Goal: Task Accomplishment & Management: Complete application form

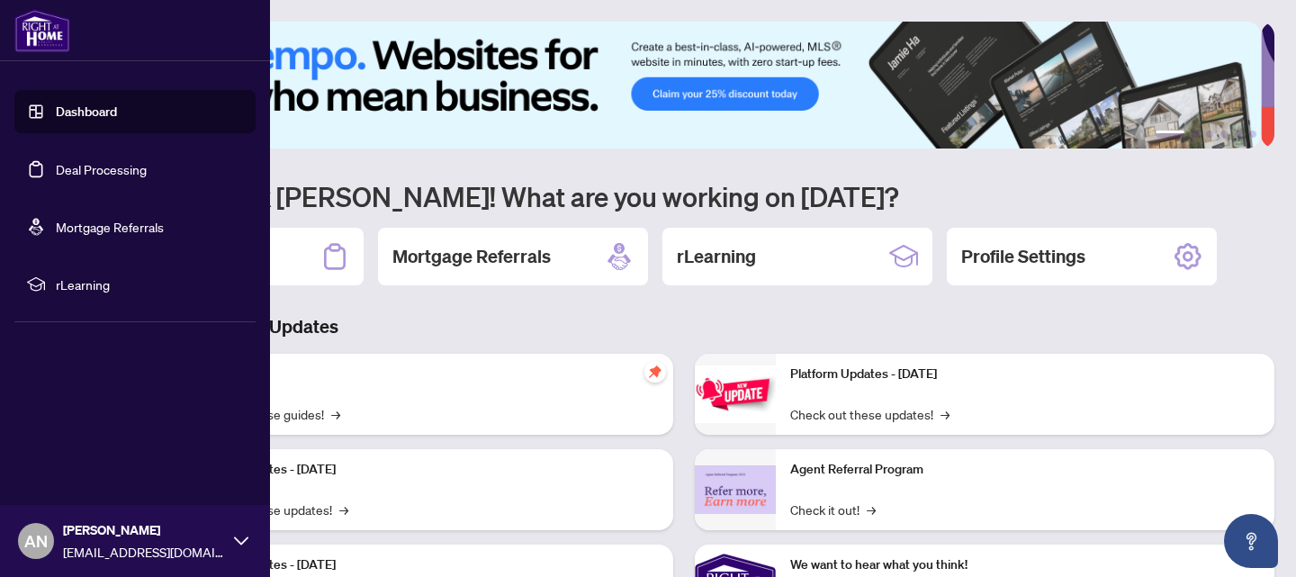
click at [110, 166] on link "Deal Processing" at bounding box center [101, 169] width 91 height 16
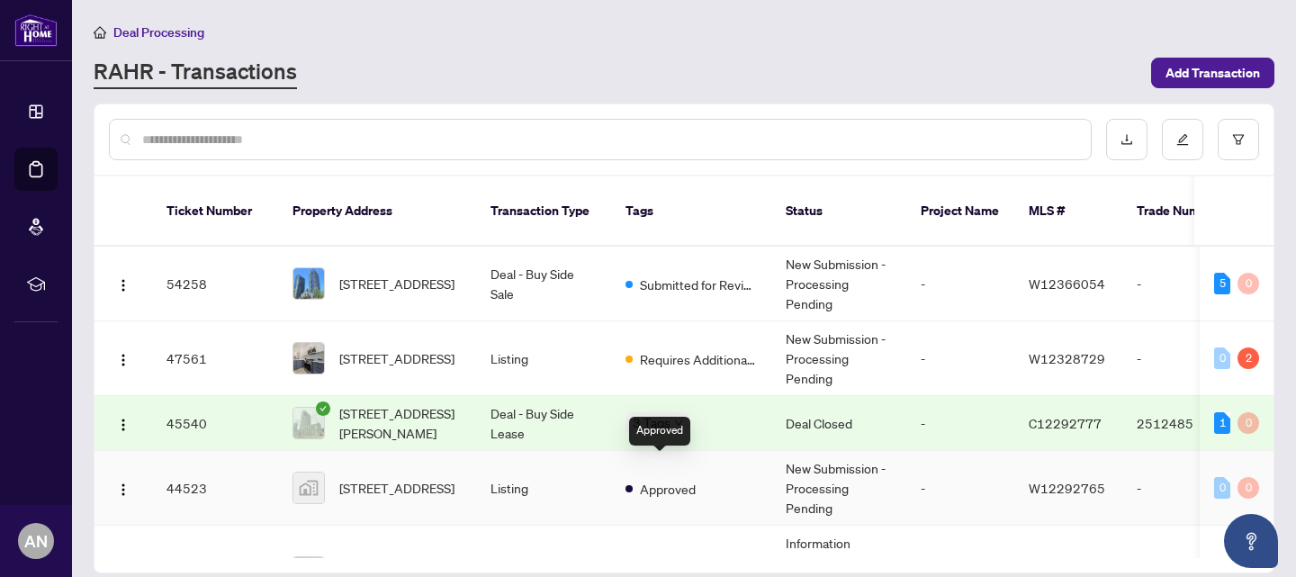
click at [691, 479] on span "Approved" at bounding box center [668, 489] width 56 height 20
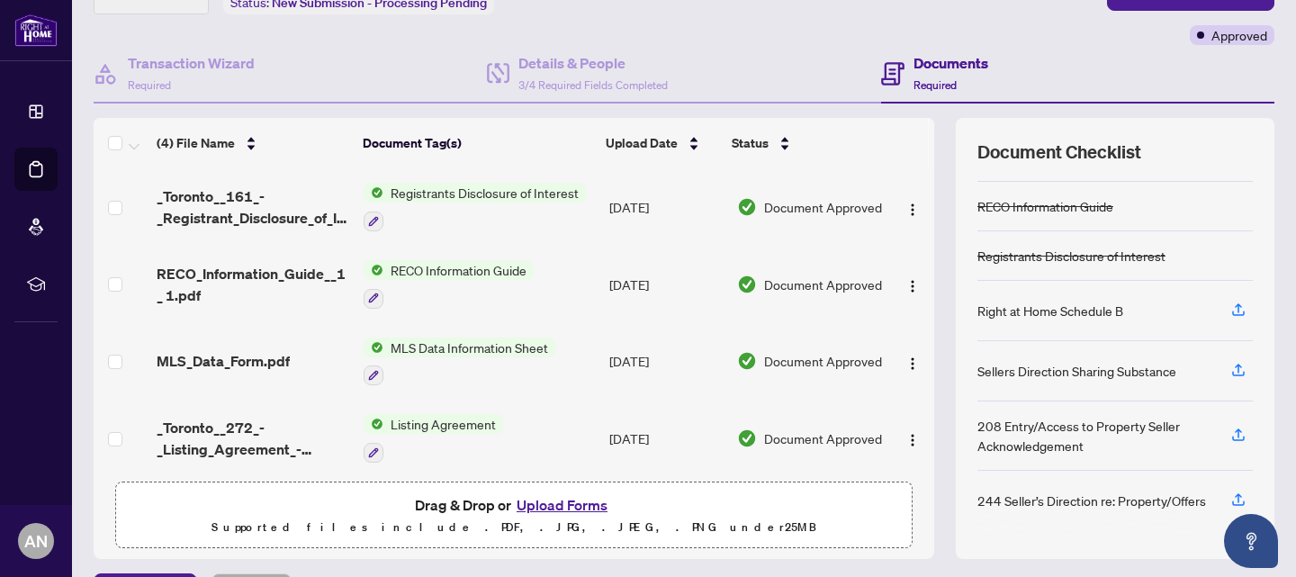
scroll to position [175, 0]
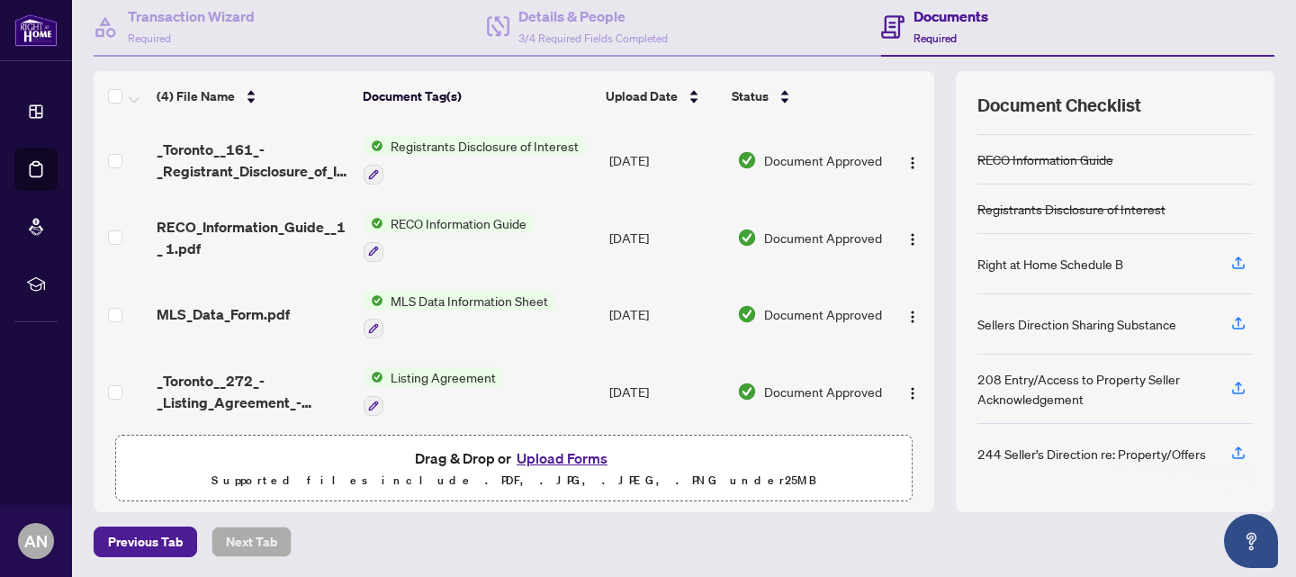
click at [566, 455] on button "Upload Forms" at bounding box center [562, 457] width 102 height 23
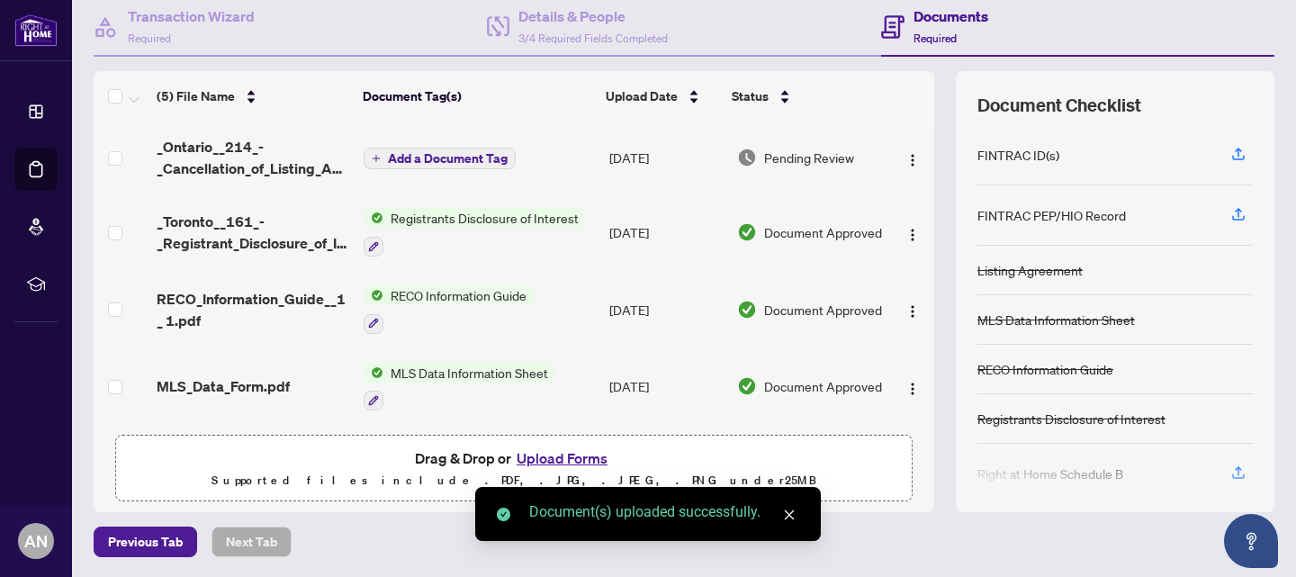
click at [476, 143] on td "Add a Document Tag" at bounding box center [479, 157] width 247 height 72
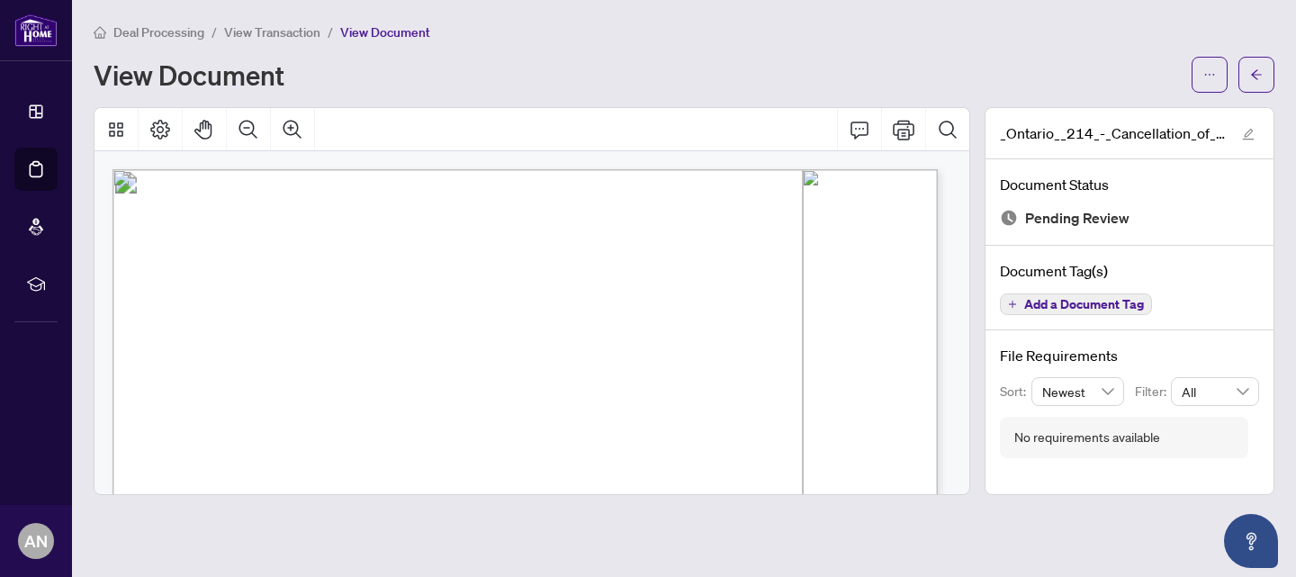
click at [1030, 293] on button "Add a Document Tag" at bounding box center [1076, 304] width 152 height 22
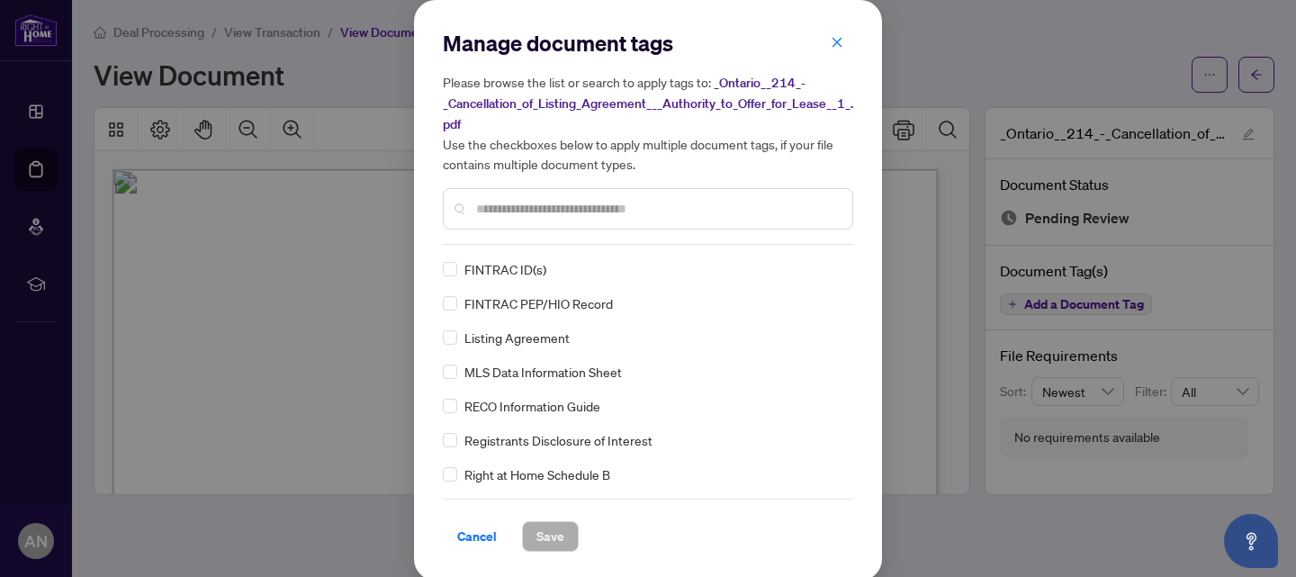
click at [587, 210] on input "text" at bounding box center [657, 209] width 362 height 20
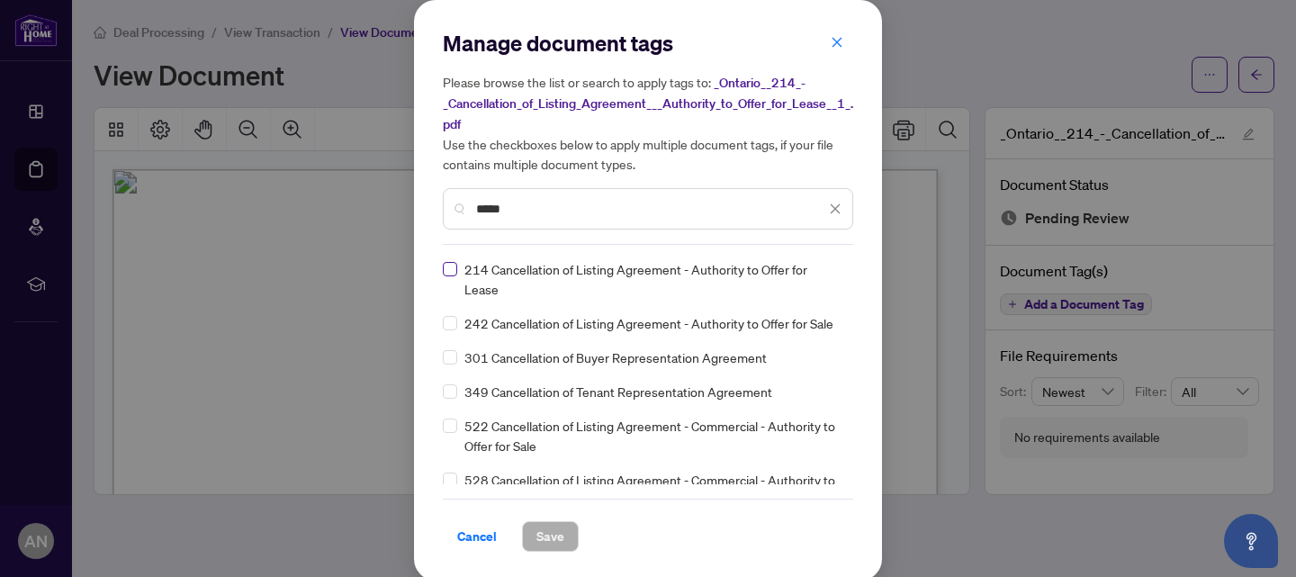
type input "*****"
click at [536, 535] on span "Save" at bounding box center [550, 536] width 28 height 29
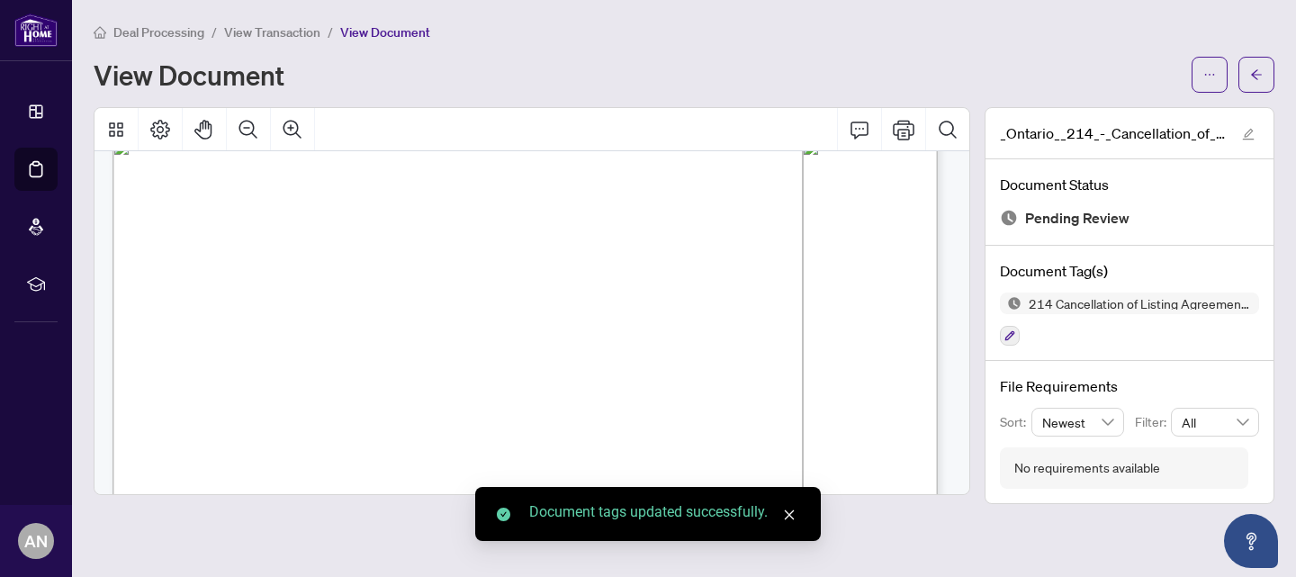
scroll to position [760, 0]
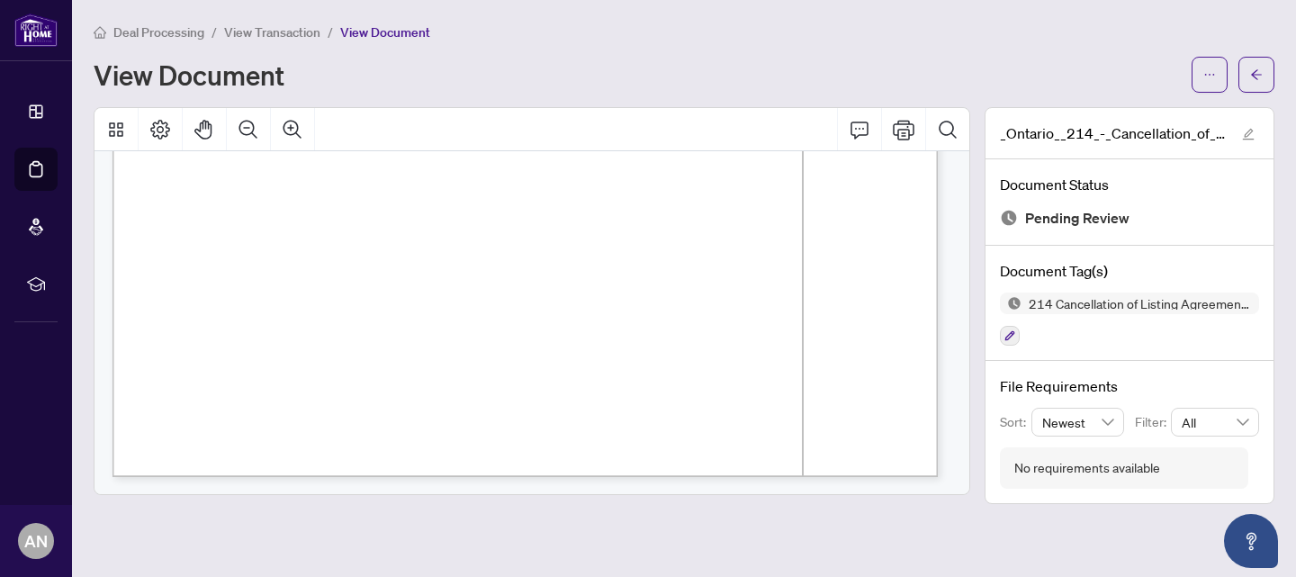
click at [920, 60] on div "View Document" at bounding box center [637, 74] width 1087 height 29
click at [1246, 61] on button "button" at bounding box center [1256, 75] width 36 height 36
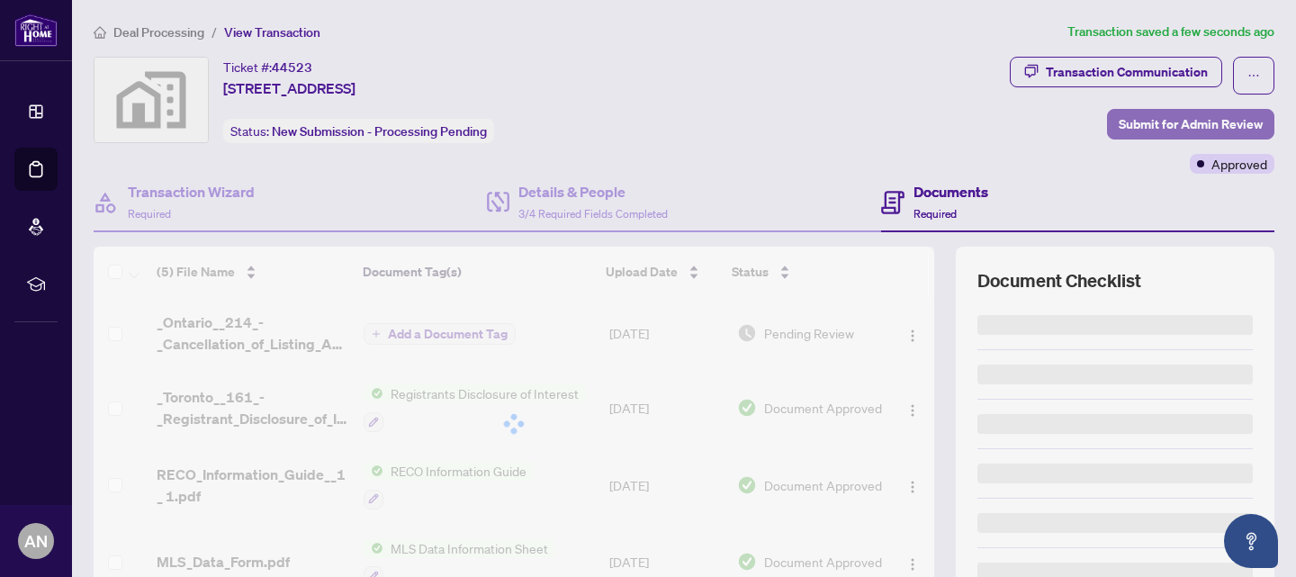
click at [1175, 123] on span "Submit for Admin Review" at bounding box center [1191, 124] width 144 height 29
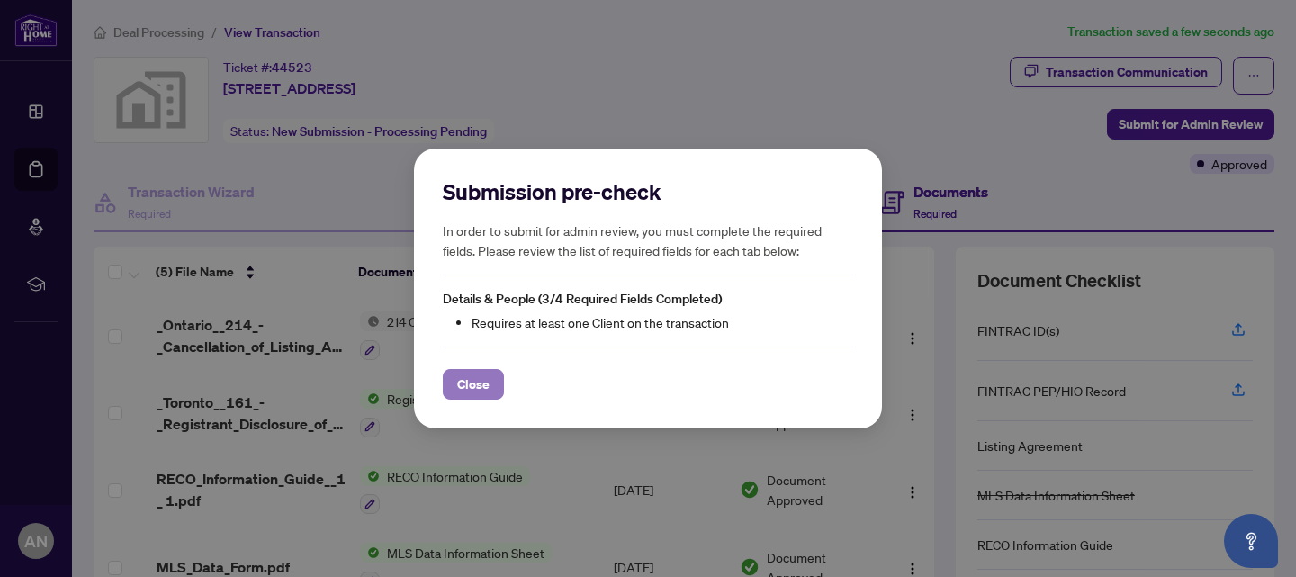
click at [475, 379] on span "Close" at bounding box center [473, 384] width 32 height 29
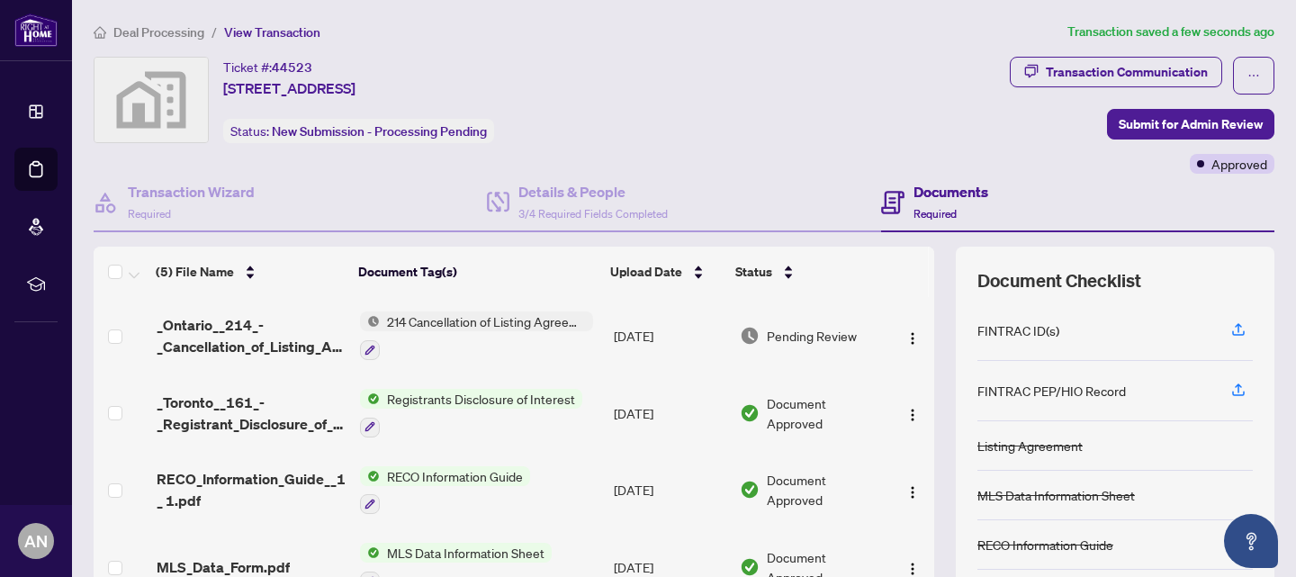
scroll to position [84, 0]
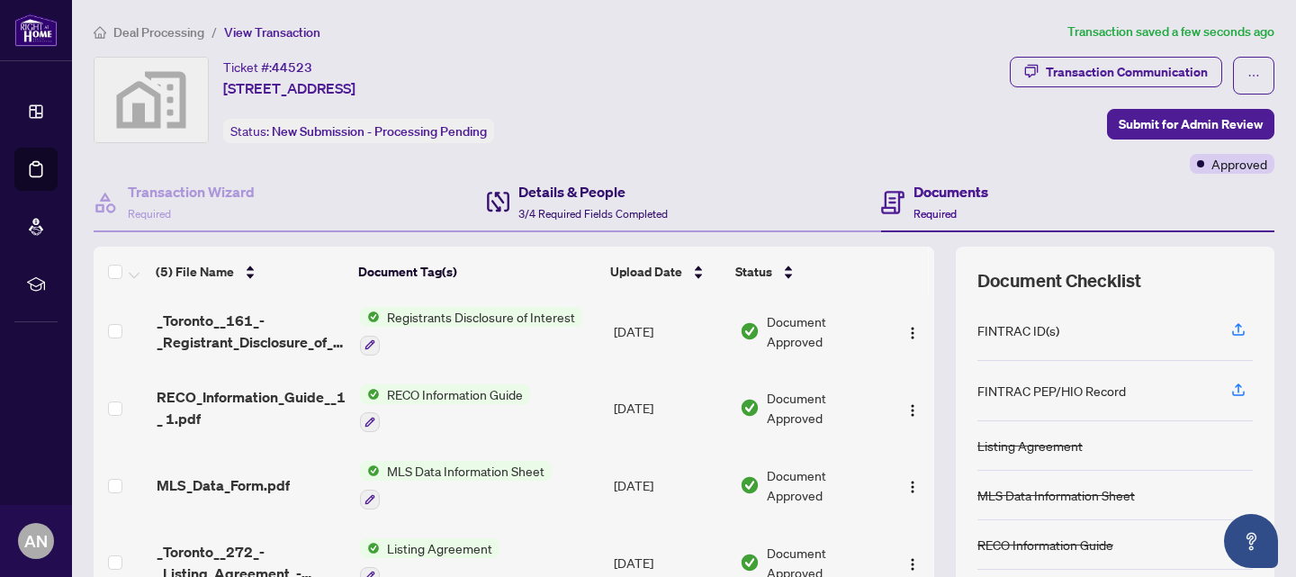
click at [560, 190] on h4 "Details & People" at bounding box center [592, 192] width 149 height 22
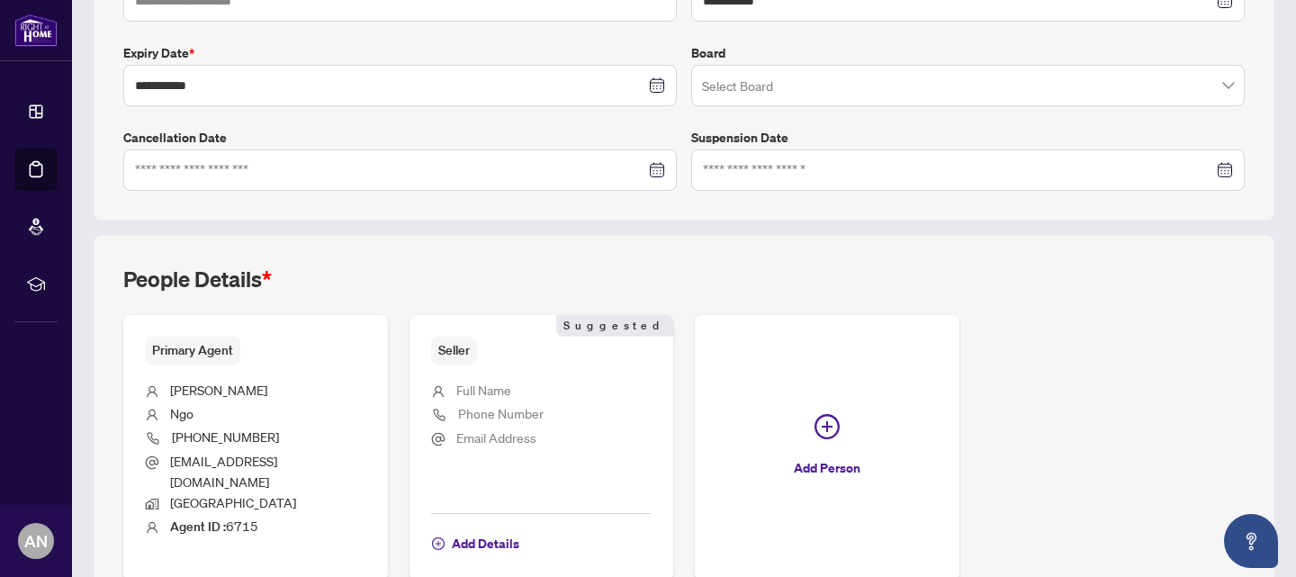
scroll to position [533, 0]
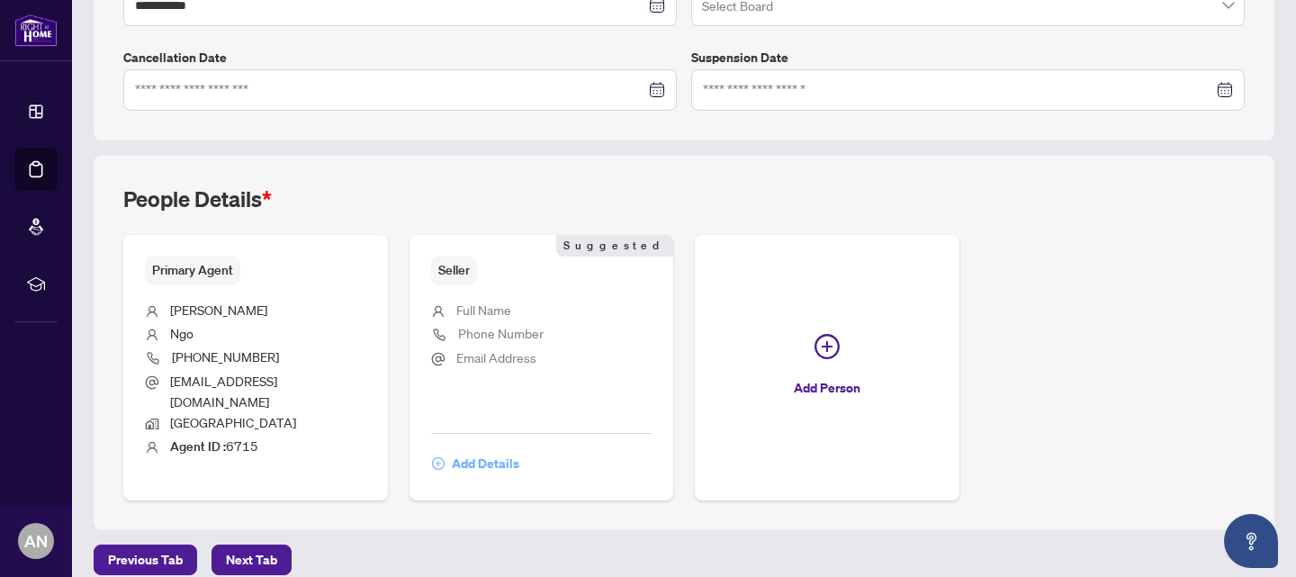
click at [472, 449] on span "Add Details" at bounding box center [485, 463] width 67 height 29
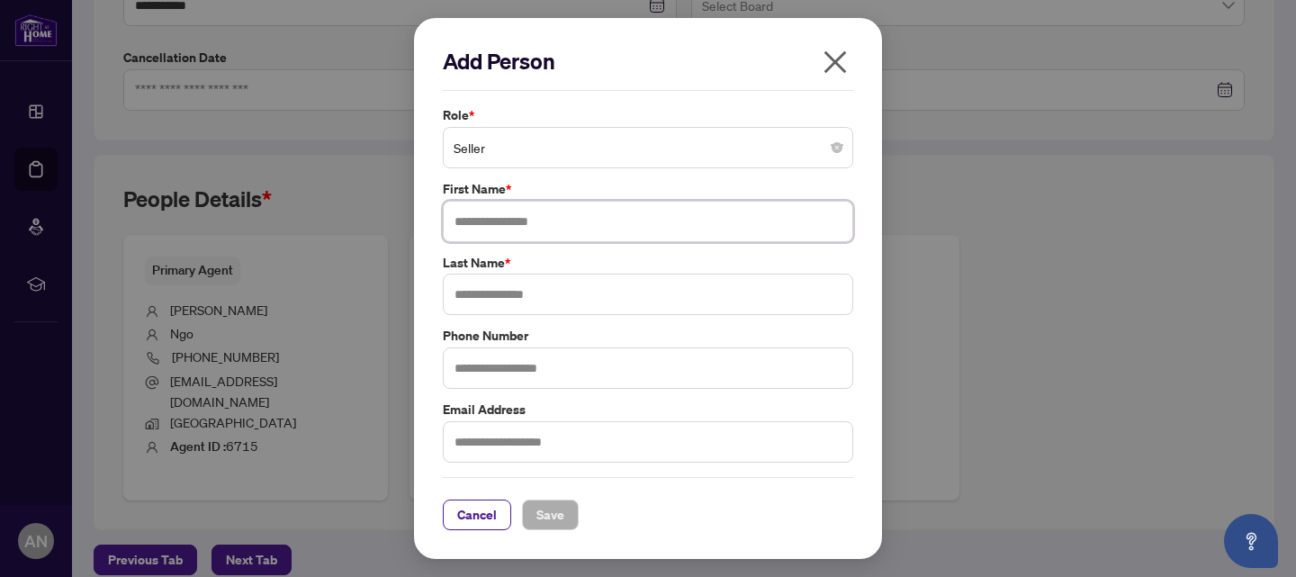
click at [512, 225] on input "text" at bounding box center [648, 221] width 410 height 41
type input "***"
click at [537, 295] on input "**" at bounding box center [648, 294] width 410 height 41
type input "***"
click at [557, 520] on span "Save" at bounding box center [550, 514] width 28 height 29
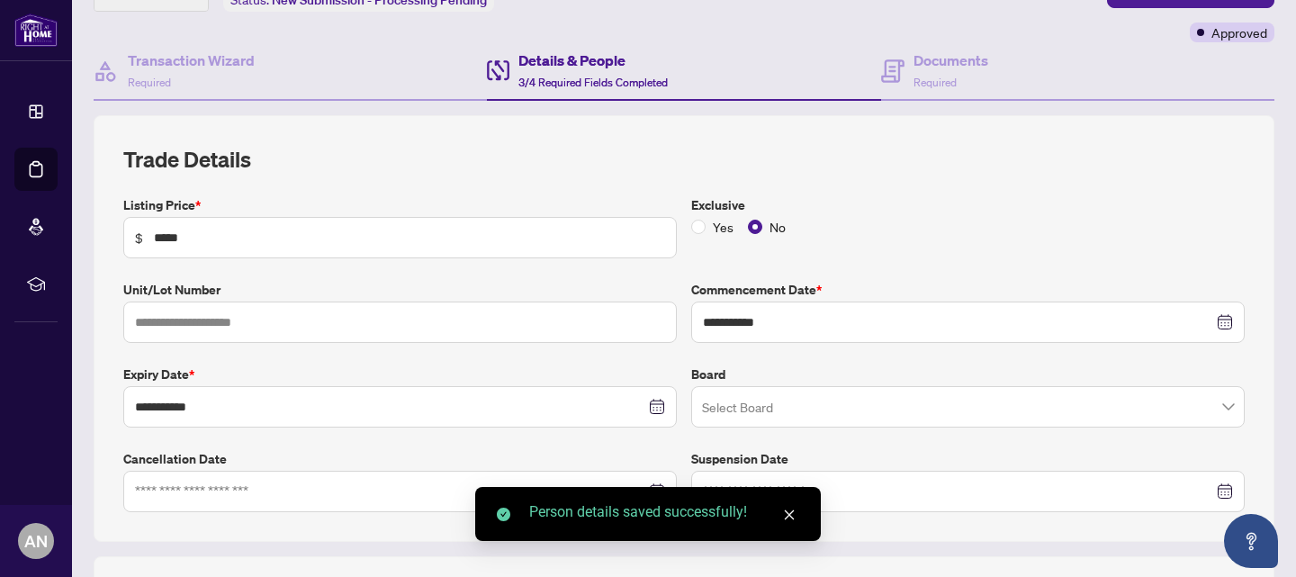
scroll to position [0, 0]
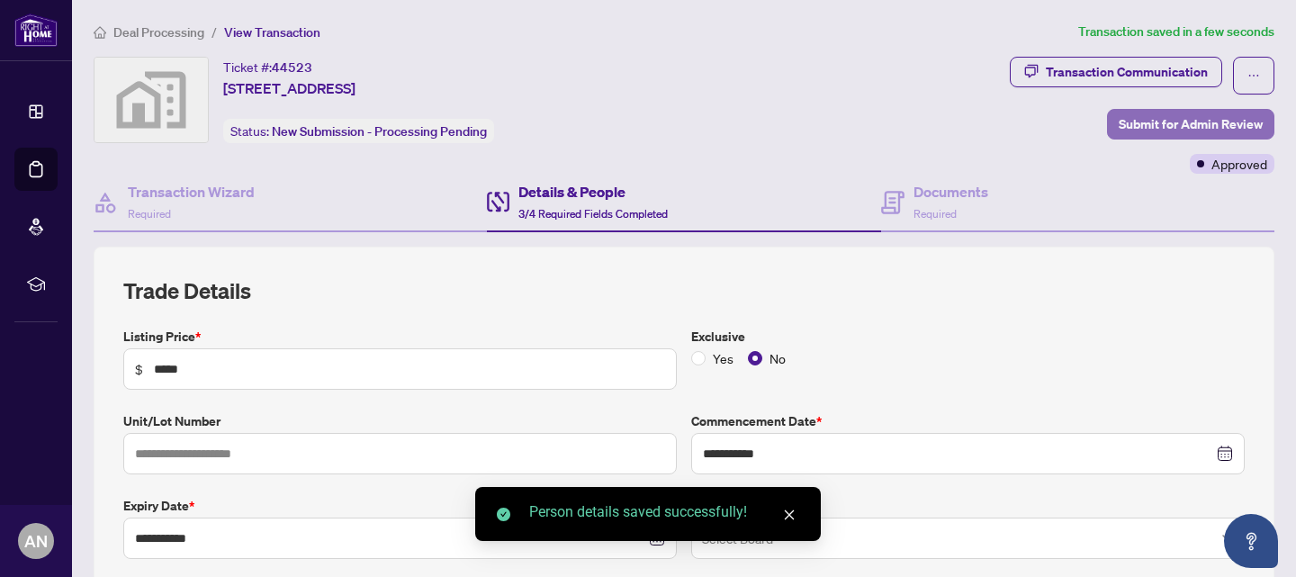
click at [1196, 125] on span "Submit for Admin Review" at bounding box center [1191, 124] width 144 height 29
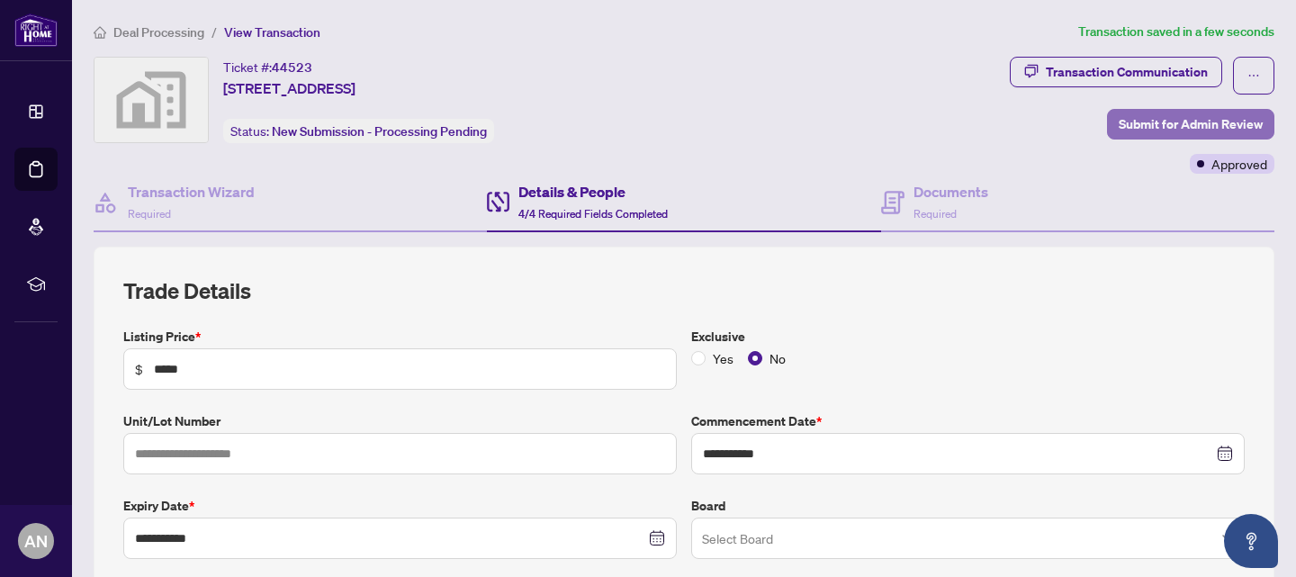
click at [1158, 128] on span "Submit for Admin Review" at bounding box center [1191, 124] width 144 height 29
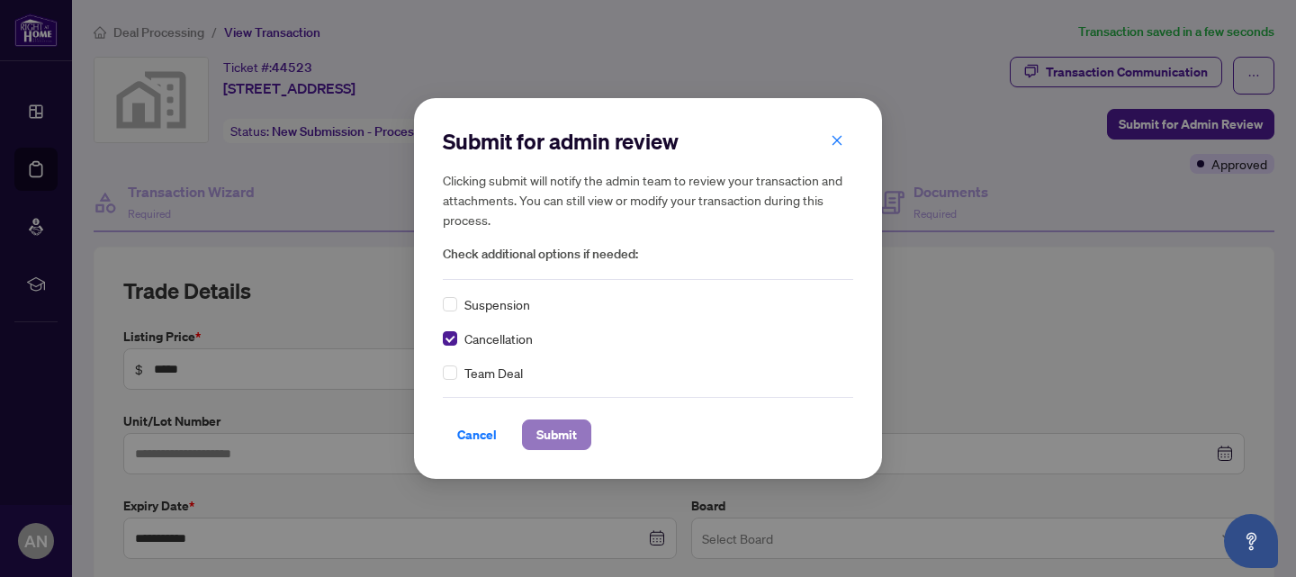
click at [553, 434] on span "Submit" at bounding box center [556, 434] width 40 height 29
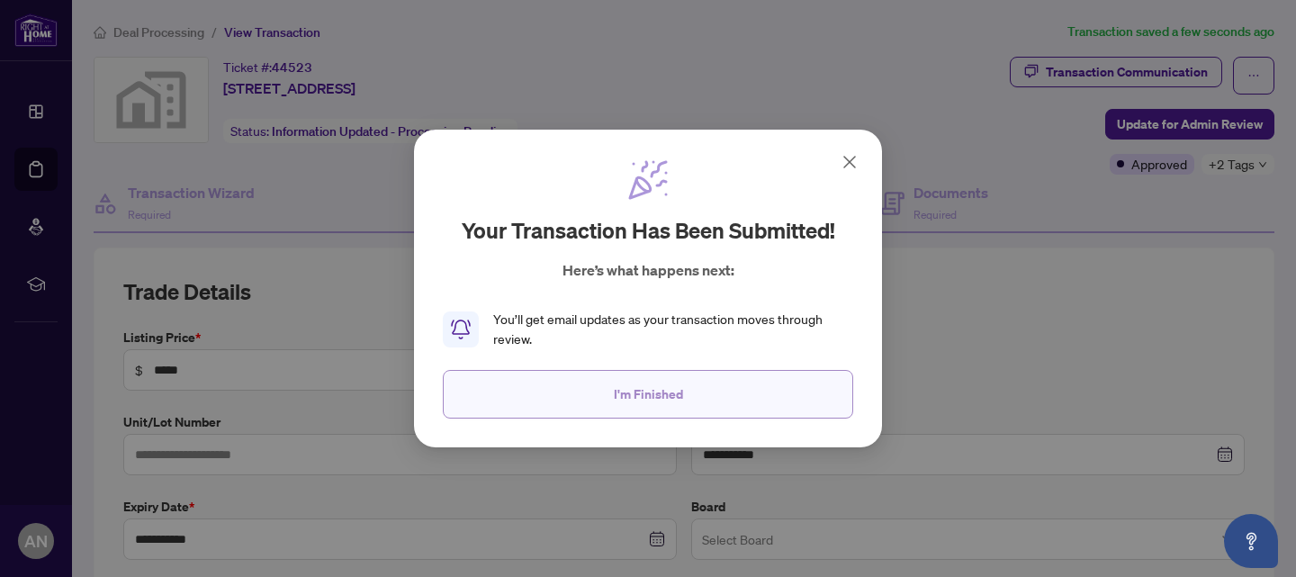
click at [726, 388] on button "I'm Finished" at bounding box center [648, 394] width 410 height 49
